Goal: Transaction & Acquisition: Purchase product/service

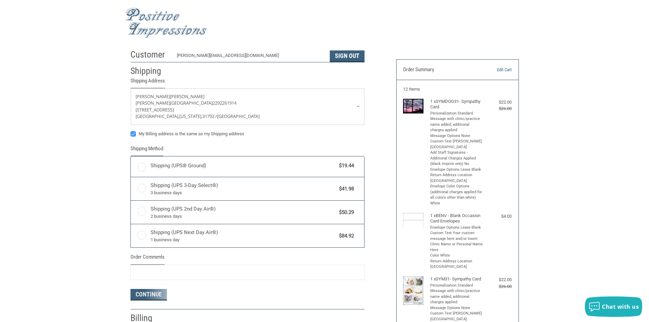
radio input "true"
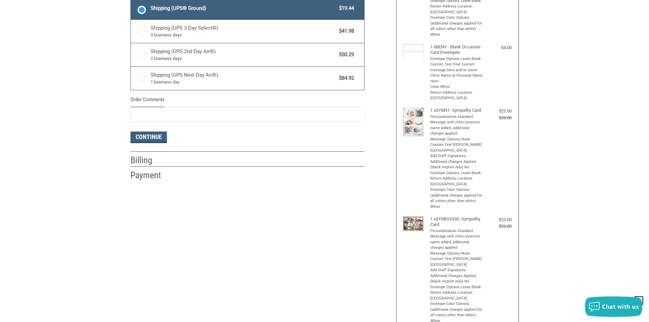
scroll to position [170, 0]
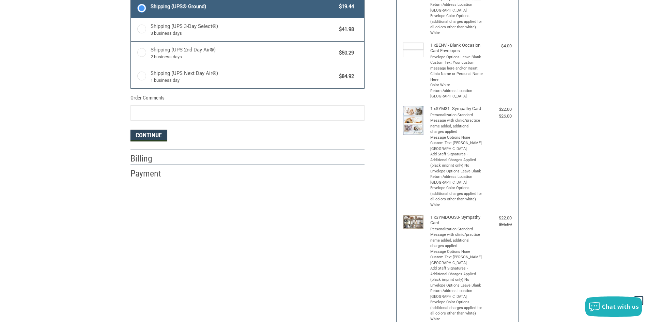
click at [141, 136] on button "Continue" at bounding box center [149, 136] width 36 height 12
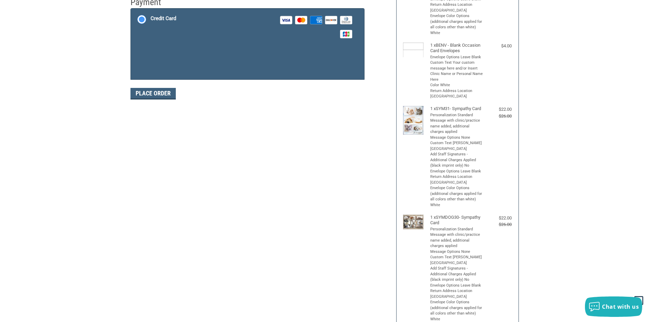
scroll to position [169, 0]
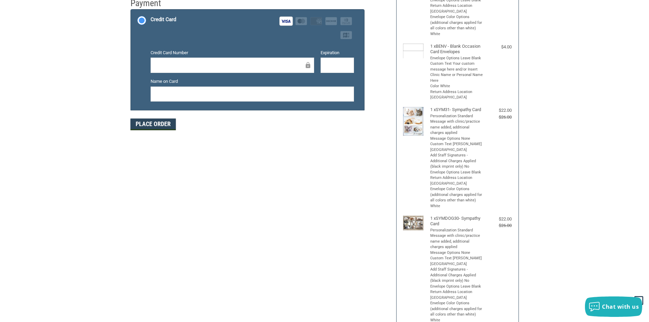
click at [145, 128] on button "Place Order" at bounding box center [153, 125] width 45 height 12
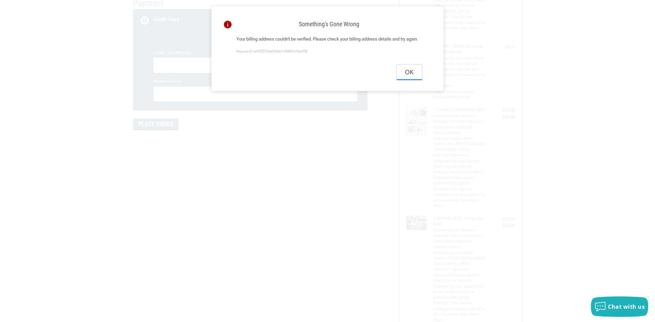
click at [414, 80] on button "Ok" at bounding box center [409, 72] width 25 height 15
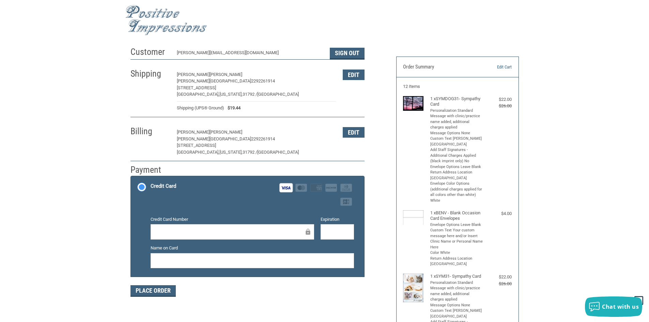
scroll to position [0, 0]
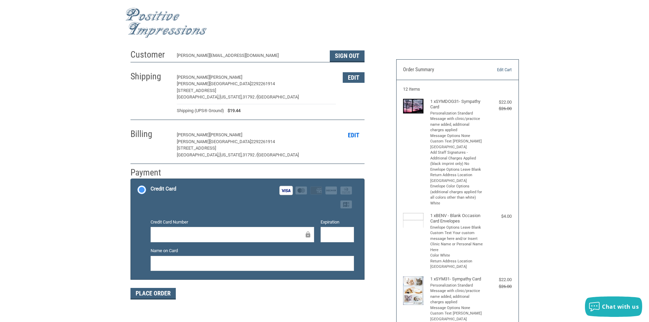
click at [349, 132] on button "Edit" at bounding box center [354, 135] width 22 height 11
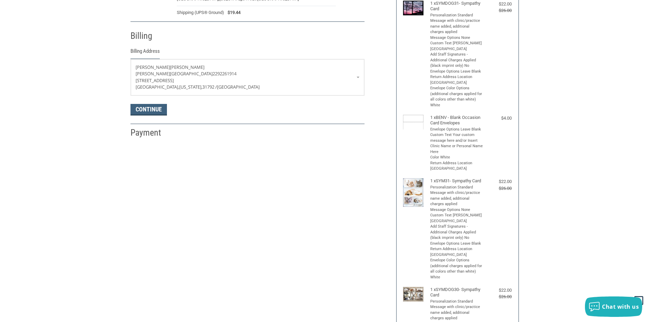
scroll to position [86, 0]
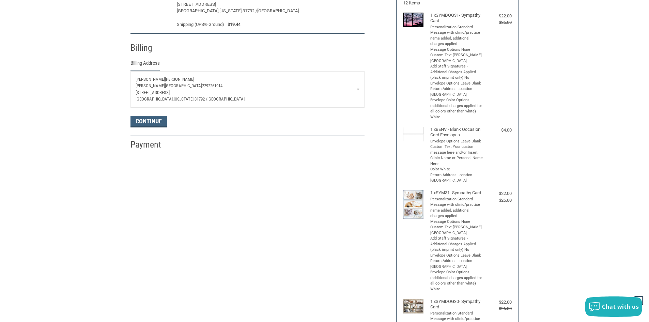
click at [358, 90] on link "[PERSON_NAME][GEOGRAPHIC_DATA] 2292261914 [STREET_ADDRESS] [GEOGRAPHIC_DATA], […" at bounding box center [248, 89] width 234 height 36
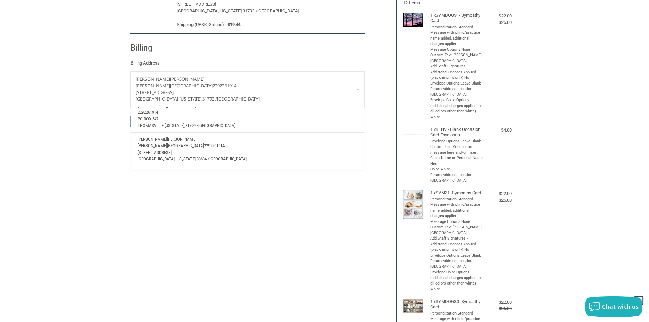
scroll to position [136, 0]
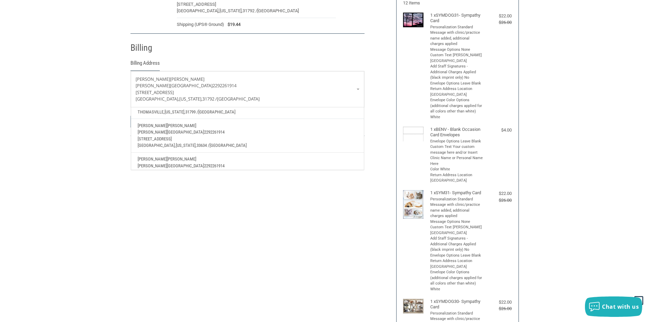
drag, startPoint x: 162, startPoint y: 130, endPoint x: 170, endPoint y: 134, distance: 8.4
click at [163, 131] on span "[PERSON_NAME][GEOGRAPHIC_DATA]" at bounding box center [171, 132] width 66 height 5
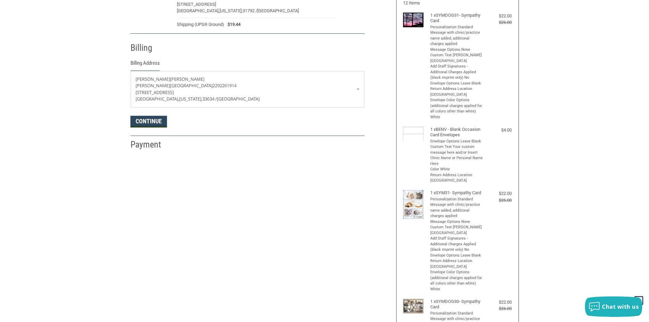
click at [146, 124] on button "Continue" at bounding box center [149, 122] width 36 height 12
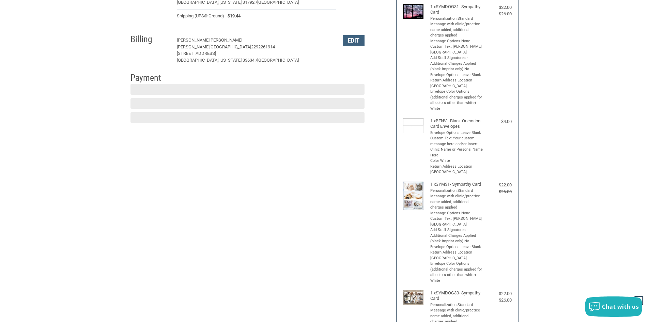
scroll to position [100, 0]
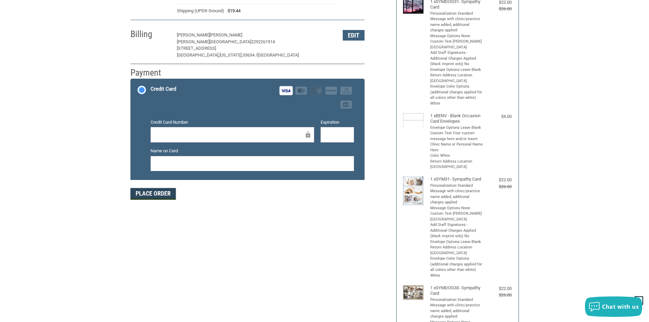
drag, startPoint x: 147, startPoint y: 195, endPoint x: 160, endPoint y: 199, distance: 12.9
click at [149, 196] on button "Place Order" at bounding box center [153, 194] width 45 height 12
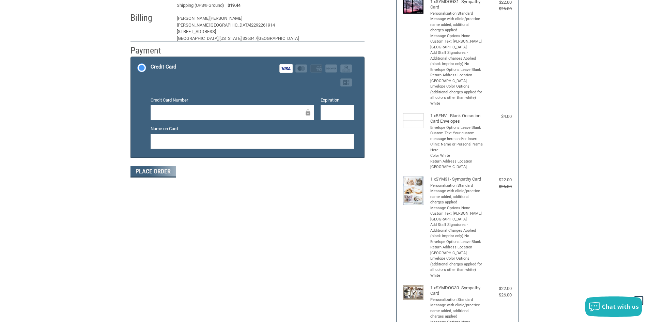
scroll to position [70, 0]
